Goal: Information Seeking & Learning: Learn about a topic

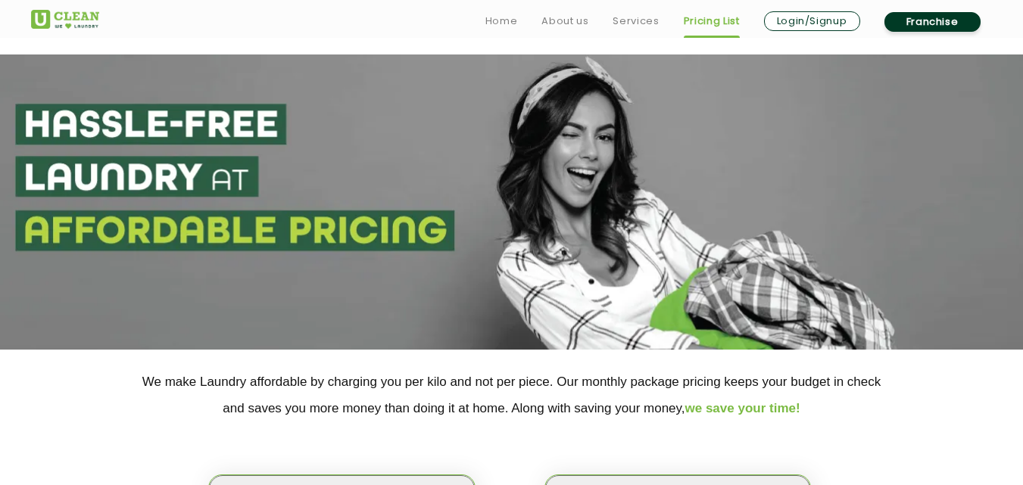
scroll to position [176, 0]
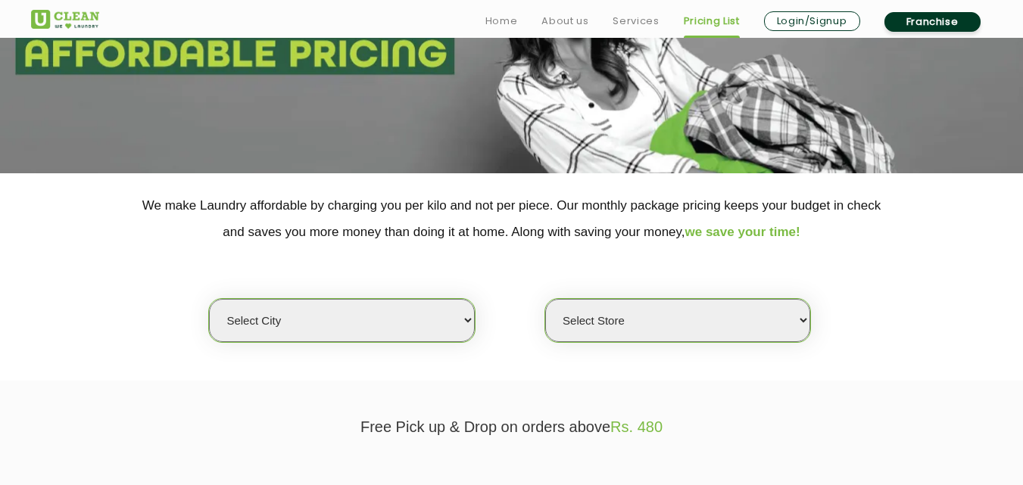
click at [289, 320] on select "Select city [GEOGRAPHIC_DATA] [GEOGRAPHIC_DATA] [GEOGRAPHIC_DATA] [GEOGRAPHIC_D…" at bounding box center [341, 320] width 265 height 43
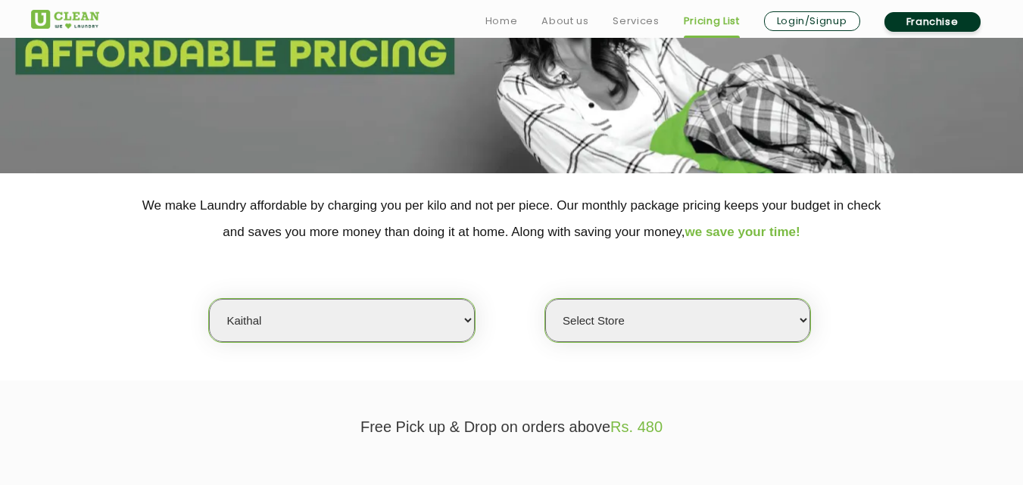
click at [289, 320] on select "Select city [GEOGRAPHIC_DATA] [GEOGRAPHIC_DATA] [GEOGRAPHIC_DATA] [GEOGRAPHIC_D…" at bounding box center [341, 320] width 265 height 43
select select "41"
select select "0"
click at [289, 320] on select "Select city [GEOGRAPHIC_DATA] [GEOGRAPHIC_DATA] [GEOGRAPHIC_DATA] [GEOGRAPHIC_D…" at bounding box center [341, 320] width 265 height 43
select select "8"
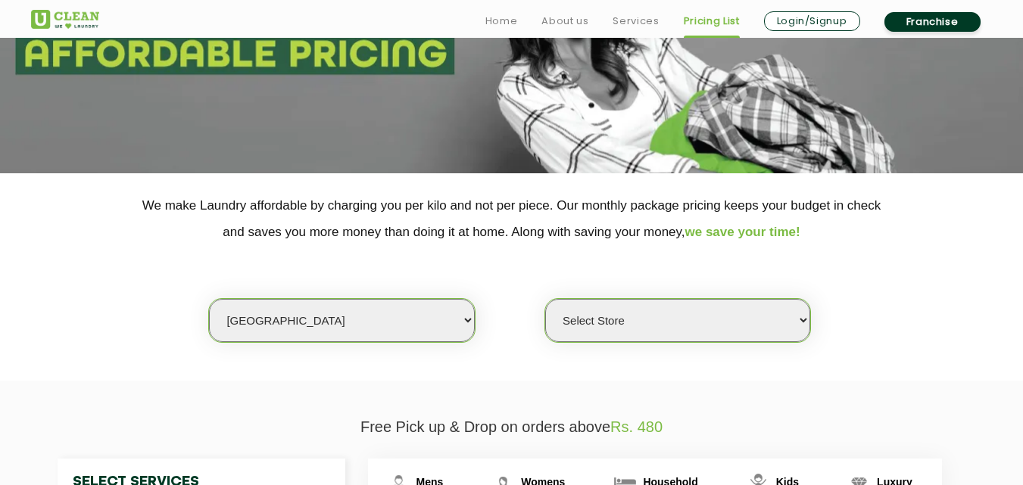
click at [209, 299] on select "Select city [GEOGRAPHIC_DATA] [GEOGRAPHIC_DATA] [GEOGRAPHIC_DATA] [GEOGRAPHIC_D…" at bounding box center [341, 320] width 265 height 43
select select "0"
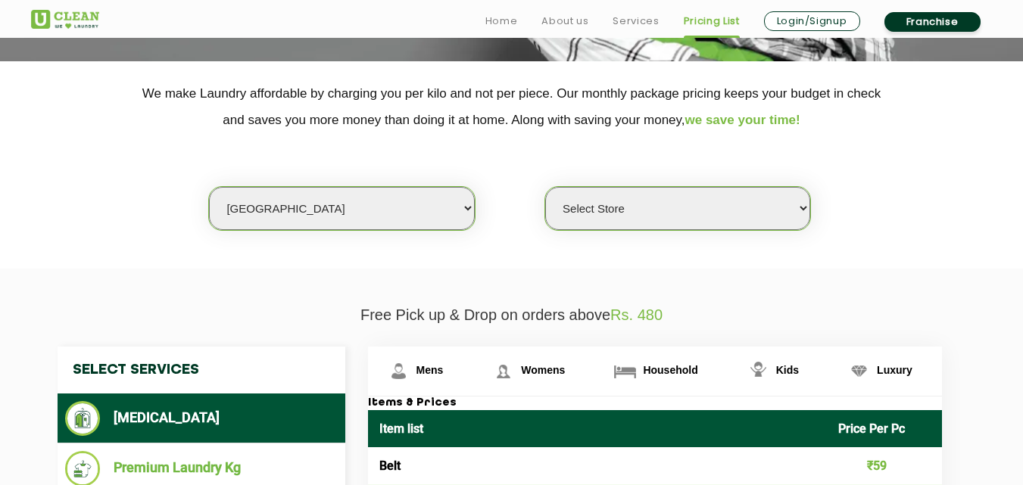
scroll to position [298, 0]
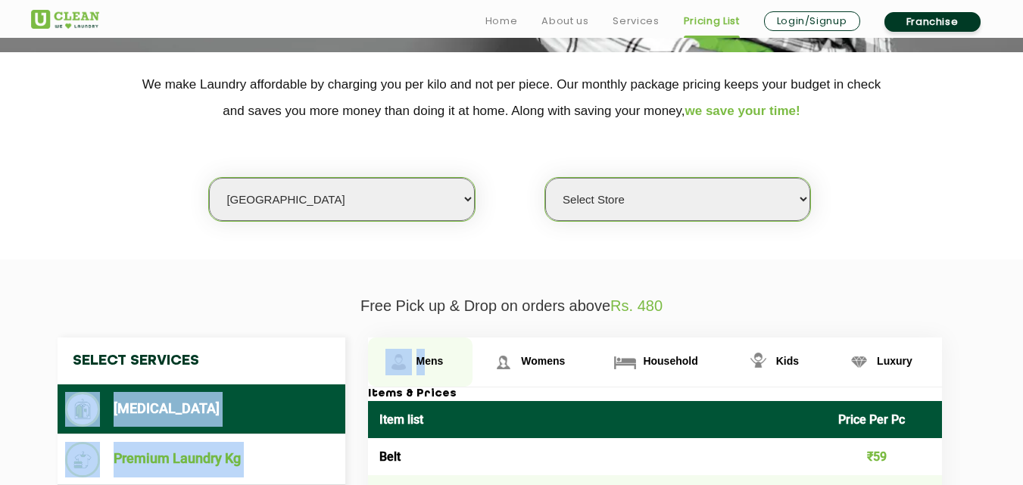
drag, startPoint x: 340, startPoint y: 326, endPoint x: 426, endPoint y: 360, distance: 91.8
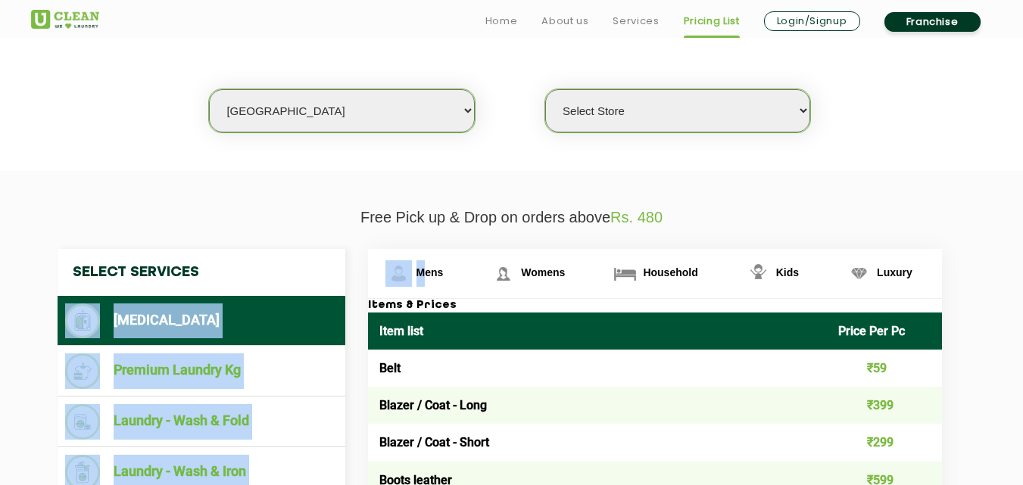
scroll to position [429, 0]
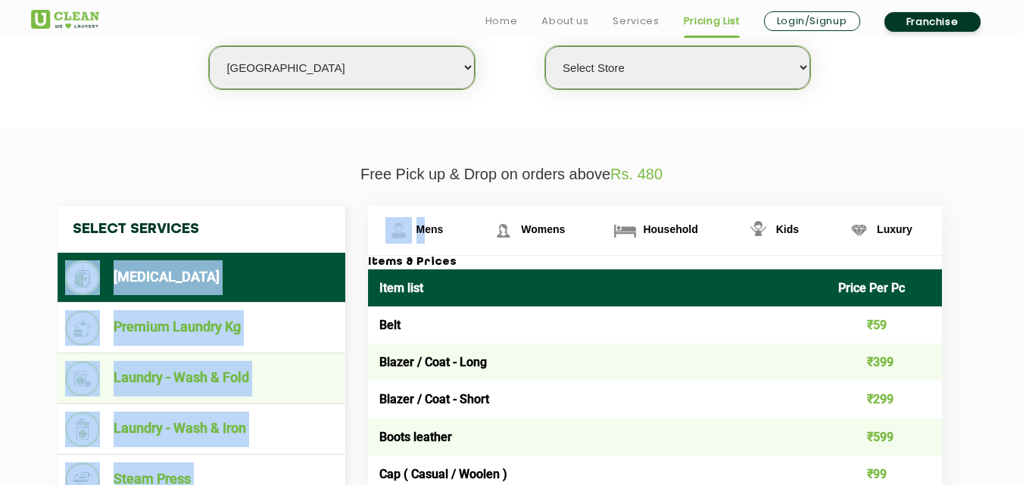
click at [218, 370] on li "Laundry - Wash & Fold" at bounding box center [201, 379] width 273 height 36
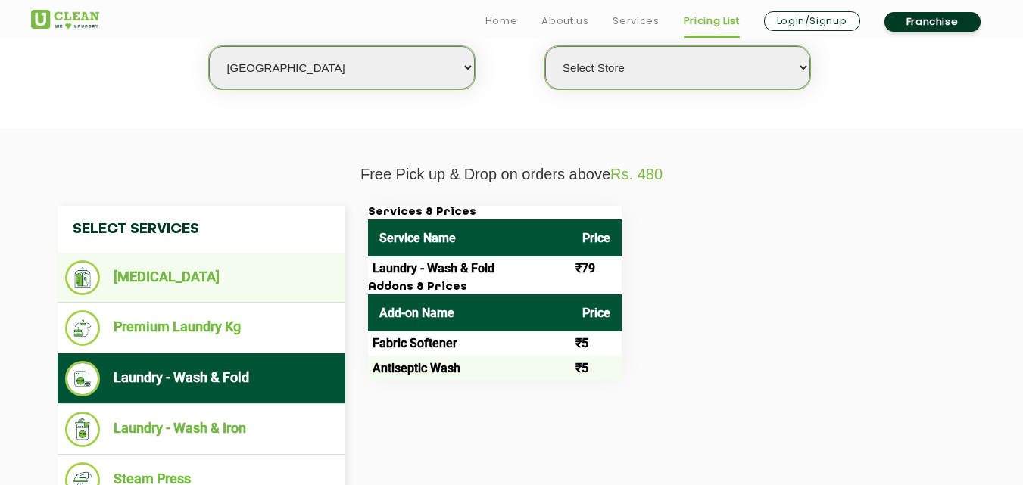
click at [233, 267] on li "[MEDICAL_DATA]" at bounding box center [201, 278] width 273 height 35
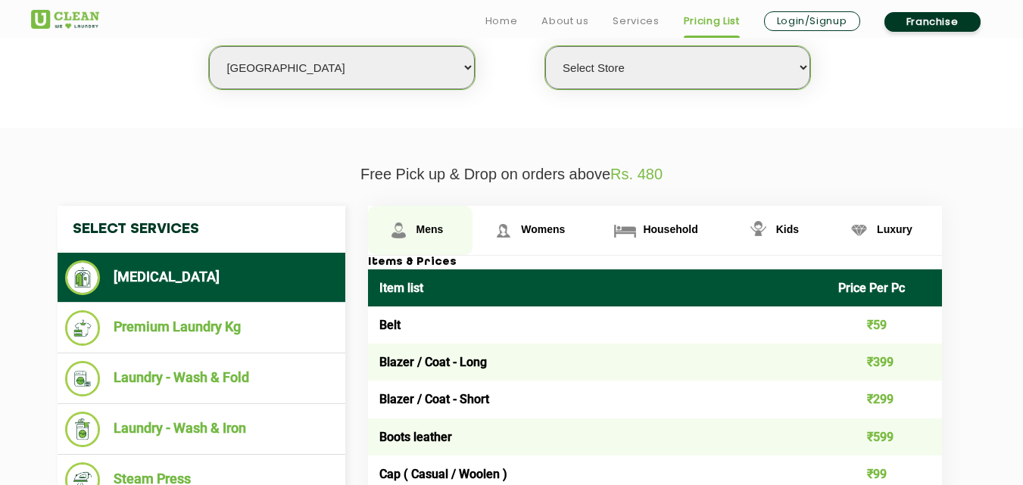
click at [449, 221] on link "Mens" at bounding box center [420, 230] width 105 height 49
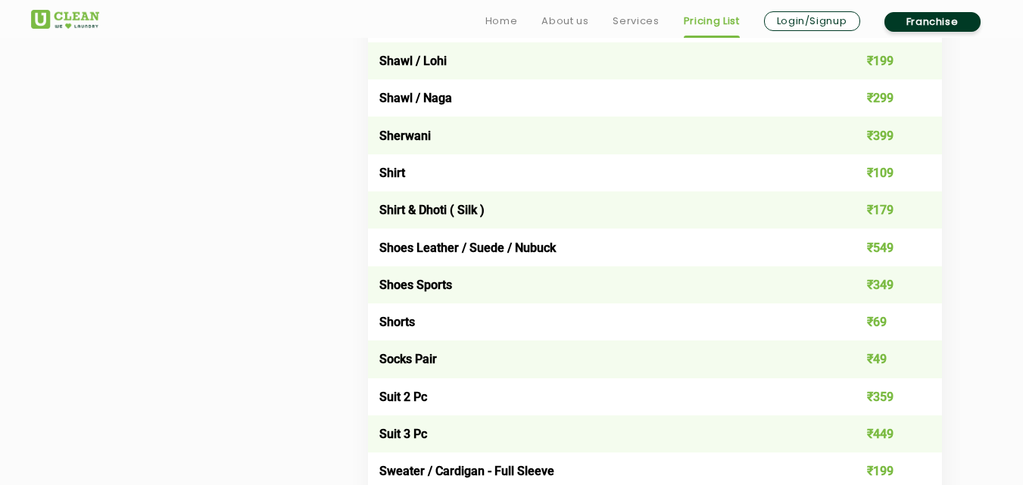
scroll to position [2151, 0]
click at [438, 409] on td "Suit 2 Pc" at bounding box center [598, 396] width 460 height 37
